Goal: Navigation & Orientation: Find specific page/section

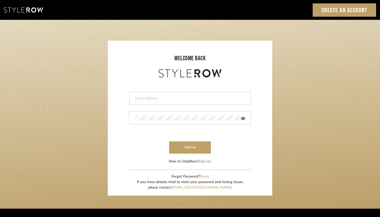
click at [159, 96] on input "email" at bounding box center [189, 98] width 109 height 5
type input "[PERSON_NAME][EMAIL_ADDRESS][DOMAIN_NAME]"
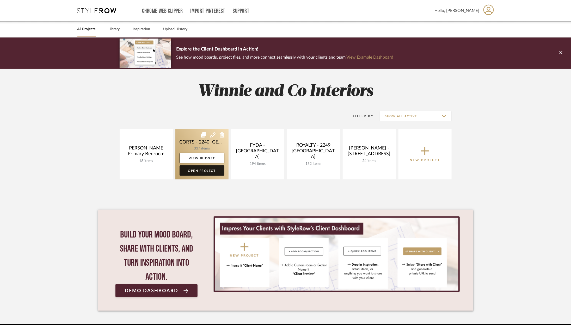
click at [198, 170] on link "Open Project" at bounding box center [202, 171] width 45 height 10
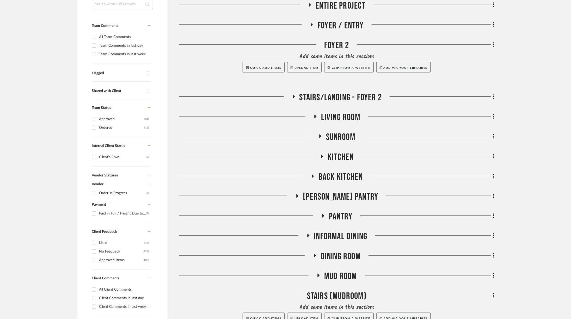
scroll to position [147, 0]
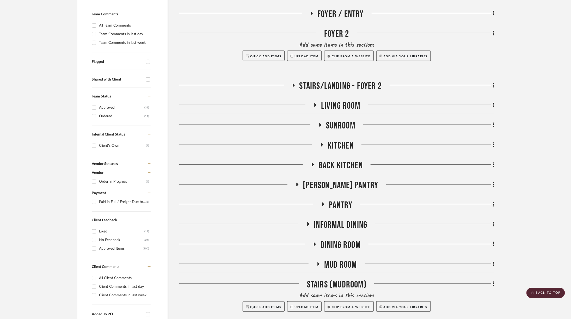
click at [346, 240] on span "Dining Room" at bounding box center [341, 245] width 40 height 11
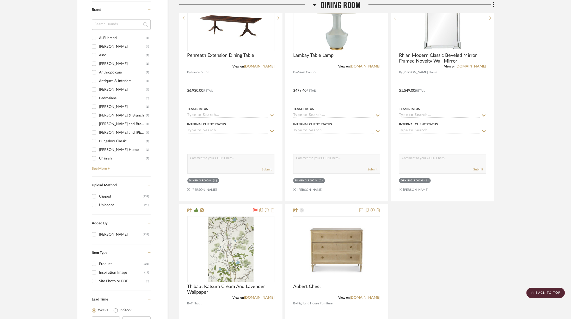
scroll to position [703, 0]
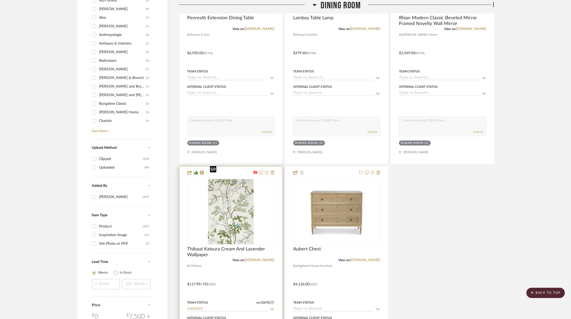
click at [0, 0] on img at bounding box center [0, 0] width 0 height 0
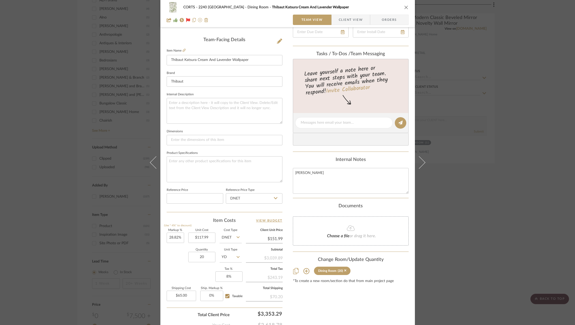
scroll to position [158, 0]
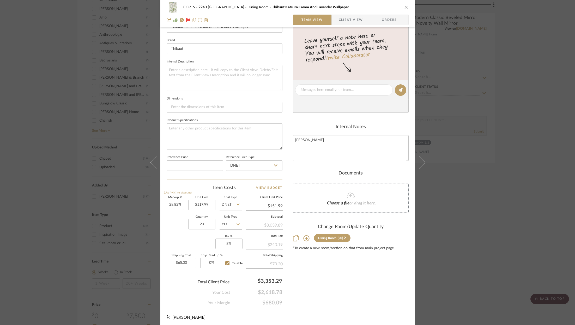
click at [549, 106] on div "CORTS - 2240 Tewksbury Dining Room Thibaut Katsura Cream And Lavender Wallpaper…" at bounding box center [287, 162] width 575 height 325
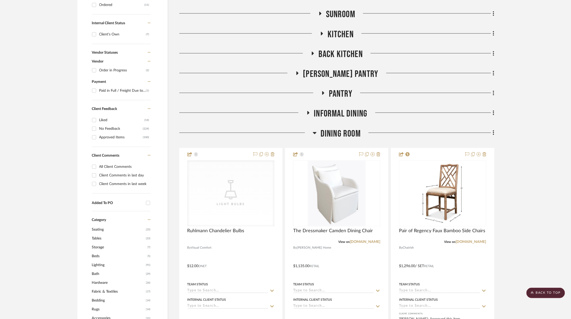
scroll to position [187, 0]
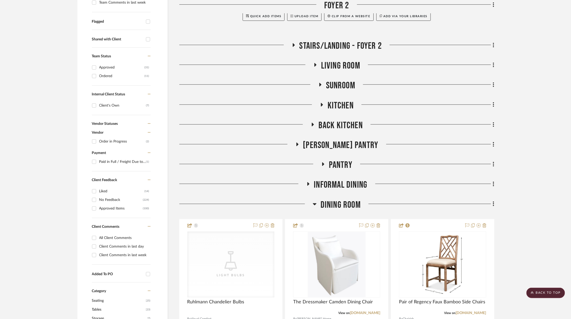
click at [330, 199] on span "Dining Room" at bounding box center [341, 204] width 40 height 11
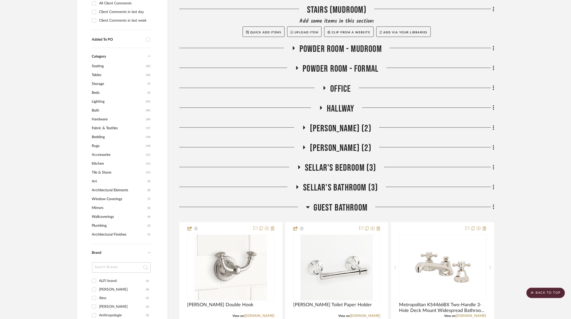
click at [329, 203] on span "Guest Bathroom" at bounding box center [341, 208] width 54 height 11
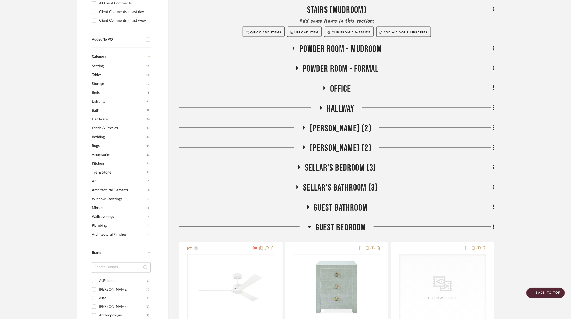
scroll to position [429, 0]
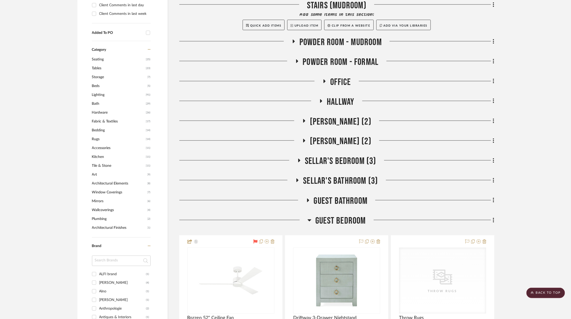
click at [322, 216] on span "Guest Bedroom" at bounding box center [341, 221] width 51 height 11
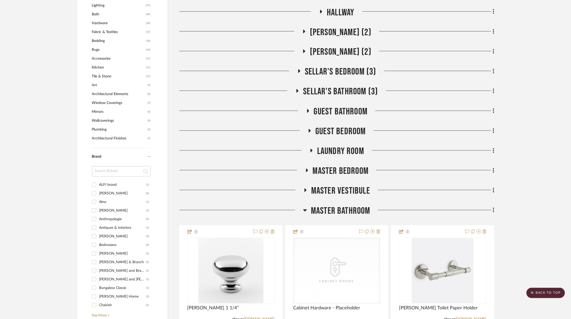
scroll to position [519, 0]
click at [320, 205] on span "Master Bathroom" at bounding box center [340, 210] width 59 height 11
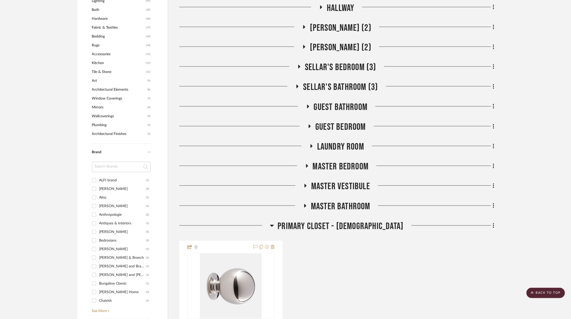
scroll to position [523, 0]
click at [308, 221] on span "Primary Closet - Christian" at bounding box center [341, 226] width 126 height 11
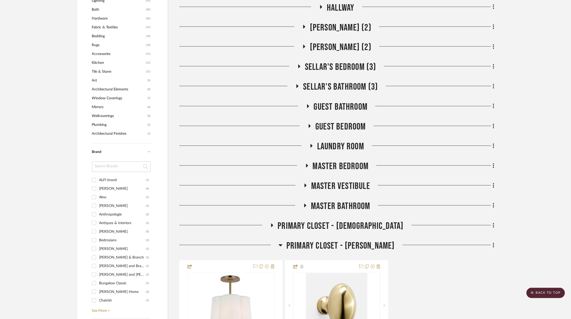
click at [300, 241] on h3 "Primary Closet - Katie" at bounding box center [337, 246] width 116 height 11
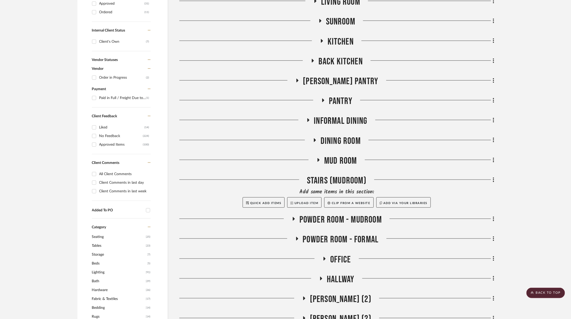
scroll to position [252, 0]
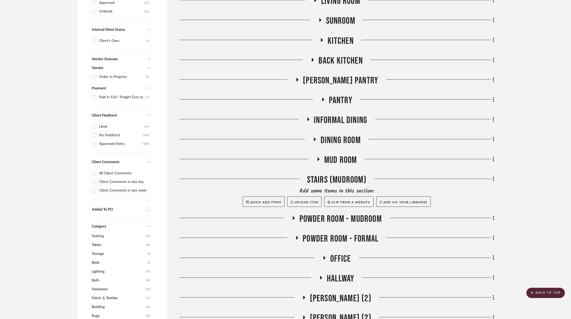
click at [334, 253] on span "Office" at bounding box center [340, 258] width 21 height 11
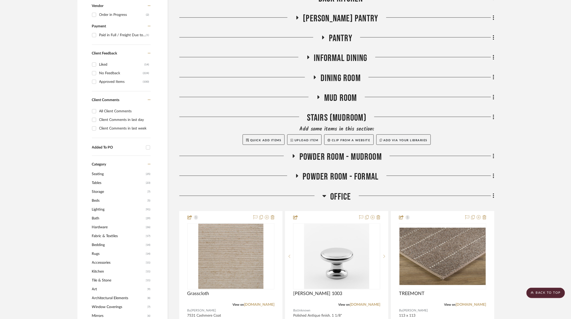
scroll to position [335, 0]
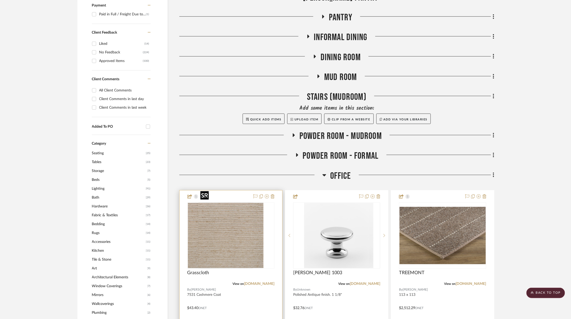
click at [231, 222] on img "0" at bounding box center [220, 235] width 65 height 65
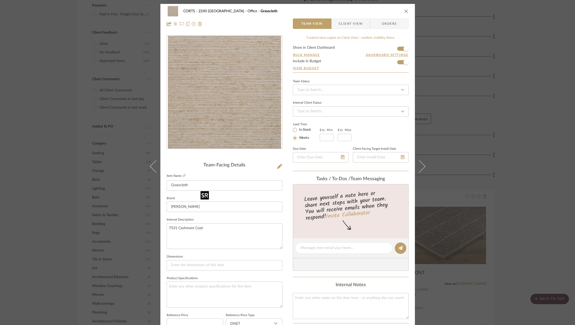
scroll to position [158, 0]
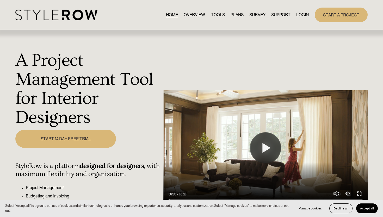
click at [299, 15] on link "LOGIN" at bounding box center [302, 14] width 13 height 7
